Goal: Navigation & Orientation: Find specific page/section

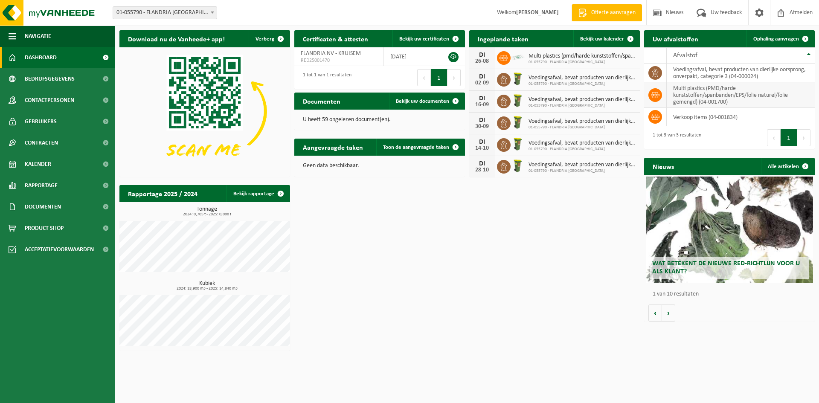
click at [717, 93] on td "multi plastics (PMD/harde kunststoffen/spanbanden/EPS/folie naturel/folie gemen…" at bounding box center [741, 95] width 148 height 26
click at [40, 223] on span "Product Shop" at bounding box center [44, 228] width 39 height 21
